Goal: Find contact information: Find contact information

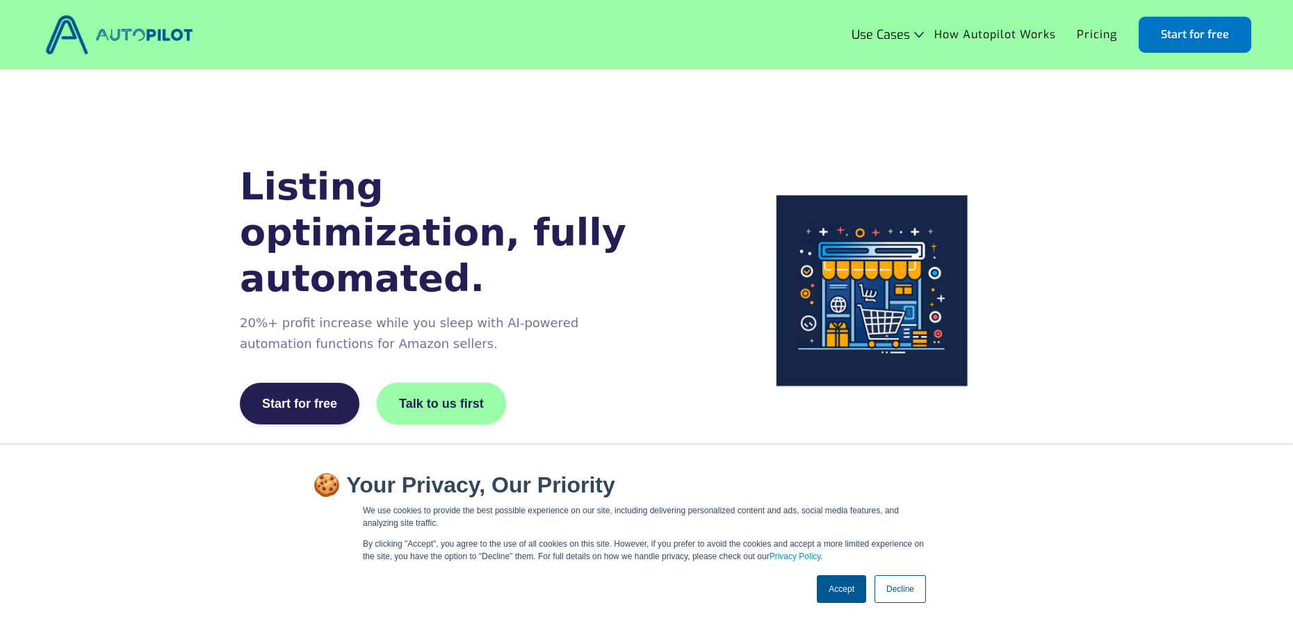
click at [0, 0] on div "Use Cases Grow traffic, views & ranking Product search optimization Boost organ…" at bounding box center [646, 35] width 1293 height 70
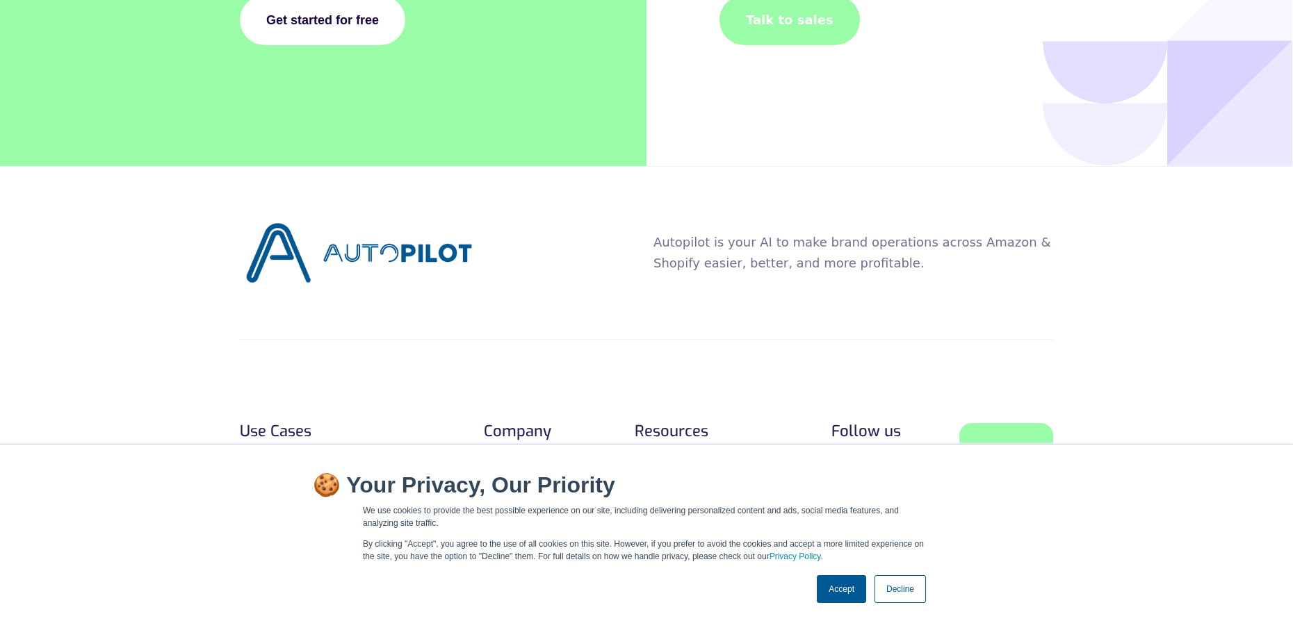
scroll to position [5422, 0]
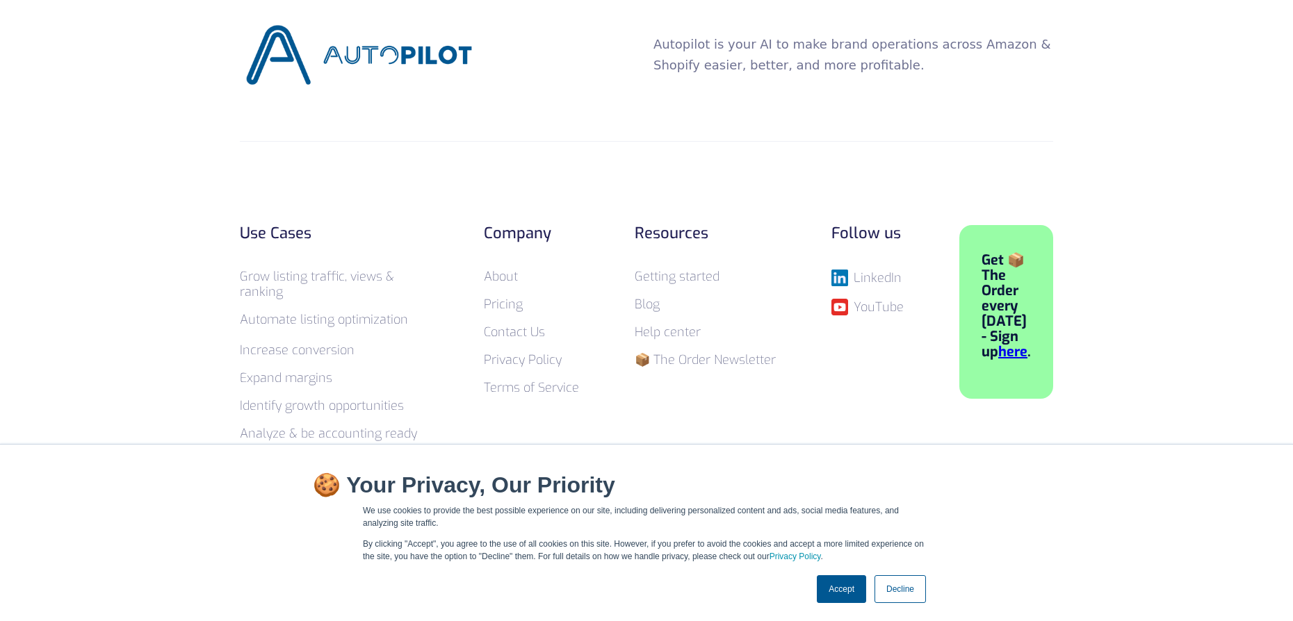
click at [536, 341] on link "Contact Us" at bounding box center [514, 332] width 61 height 17
